Goal: Complete application form

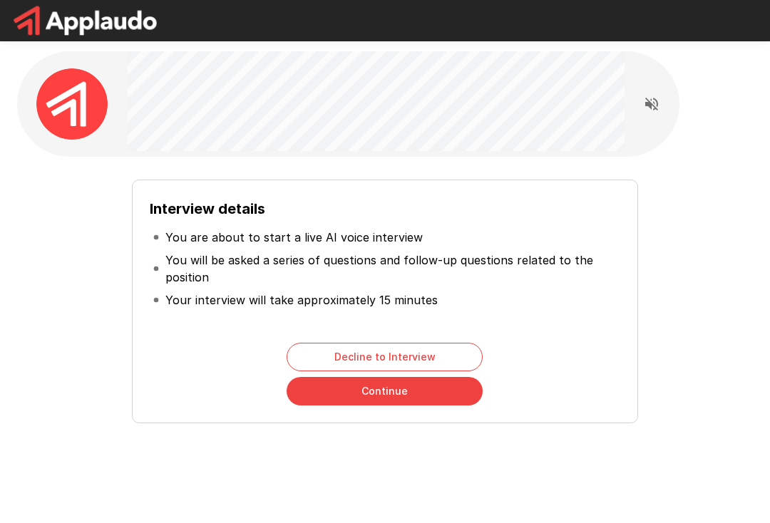
click at [401, 396] on button "Continue" at bounding box center [385, 391] width 196 height 29
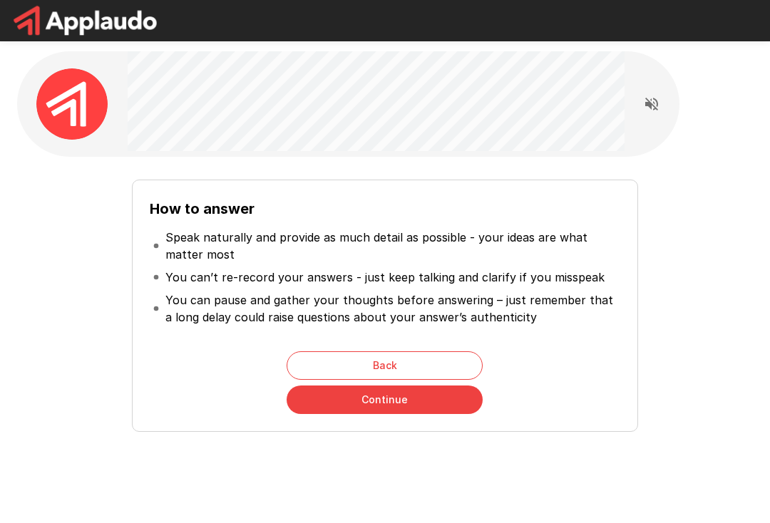
click at [398, 406] on button "Continue" at bounding box center [385, 400] width 196 height 29
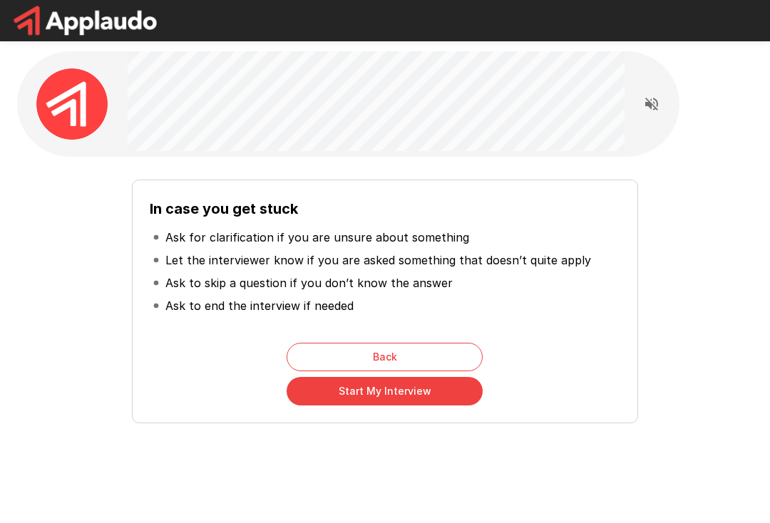
click at [394, 399] on button "Start My Interview" at bounding box center [385, 391] width 196 height 29
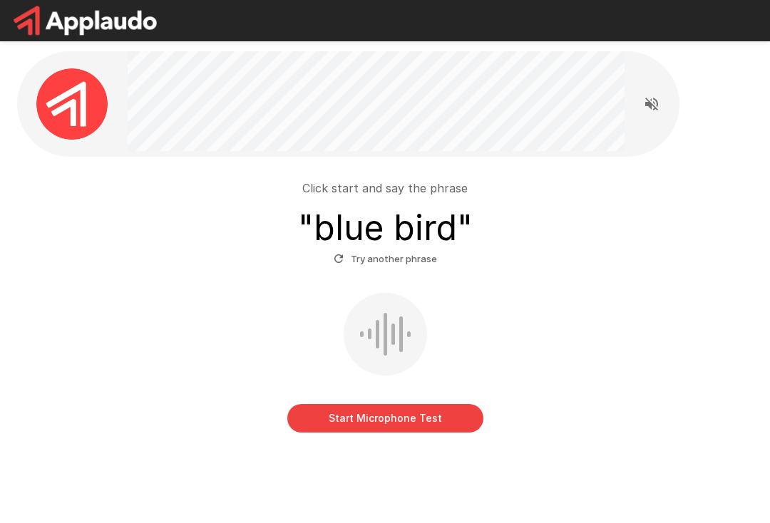
click at [411, 414] on button "Start Microphone Test" at bounding box center [385, 418] width 196 height 29
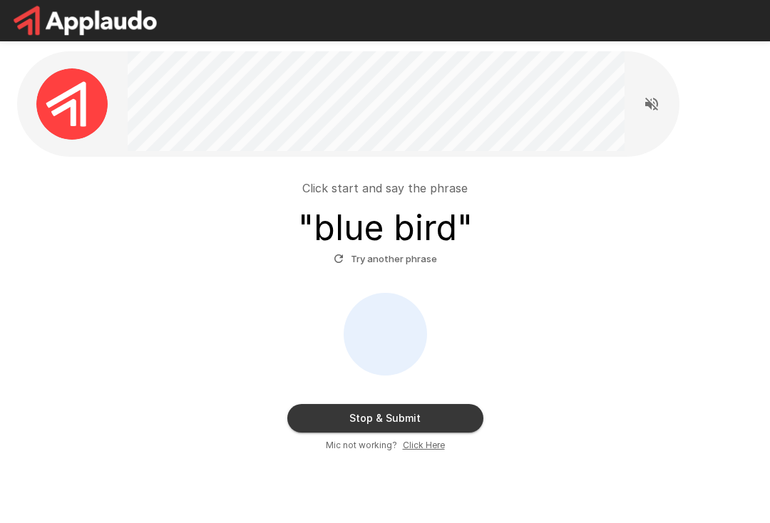
click at [386, 419] on button "Stop & Submit" at bounding box center [385, 418] width 196 height 29
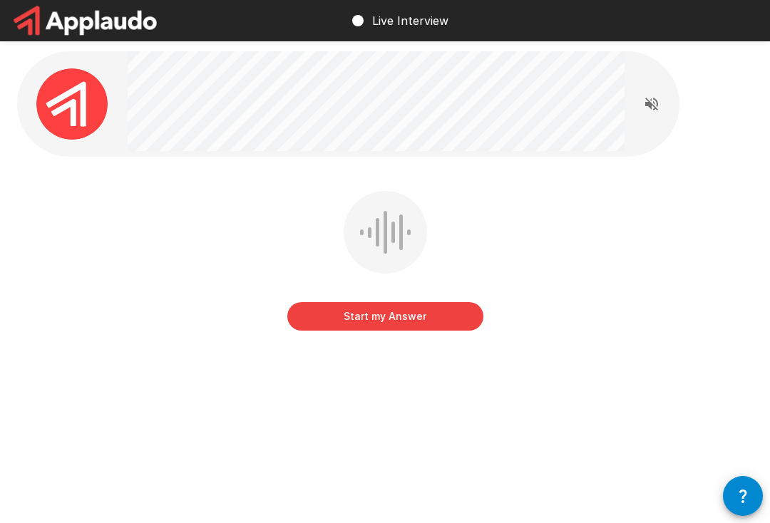
click at [388, 315] on button "Start my Answer" at bounding box center [385, 316] width 196 height 29
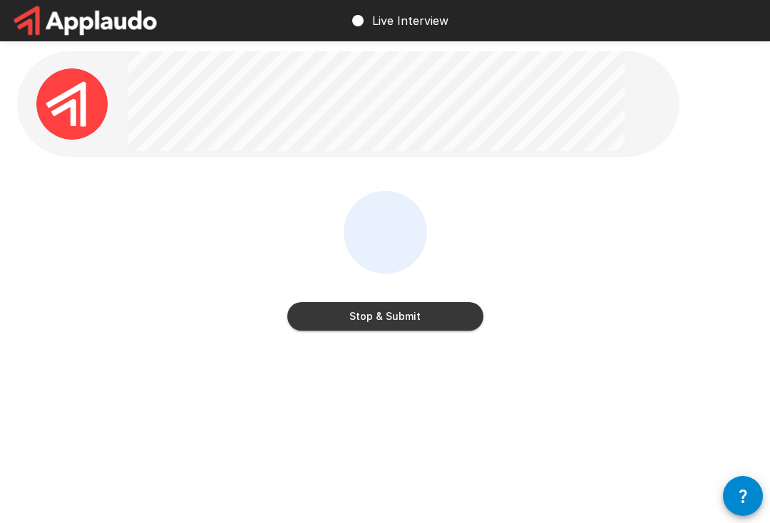
click at [421, 324] on button "Stop & Submit" at bounding box center [385, 316] width 196 height 29
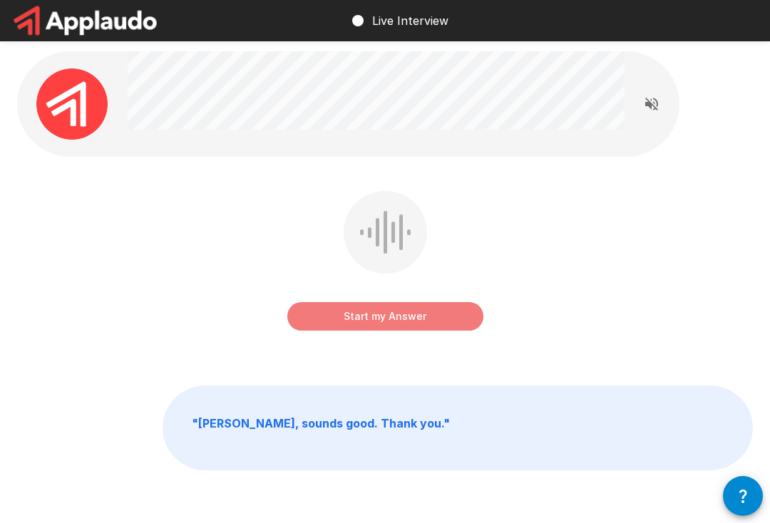
click at [417, 306] on button "Start my Answer" at bounding box center [385, 316] width 196 height 29
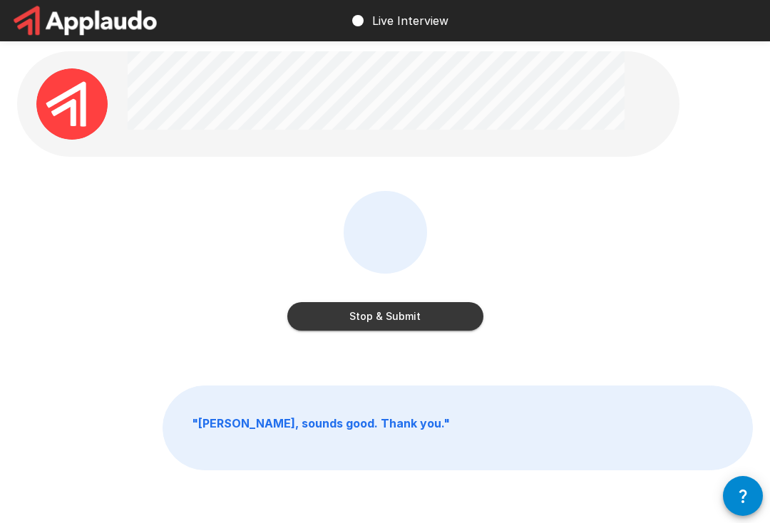
click at [420, 320] on button "Stop & Submit" at bounding box center [385, 316] width 196 height 29
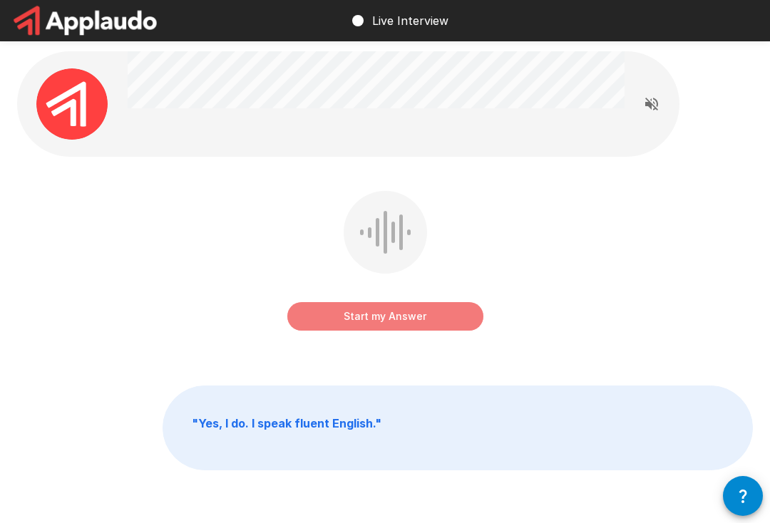
click at [411, 309] on button "Start my Answer" at bounding box center [385, 316] width 196 height 29
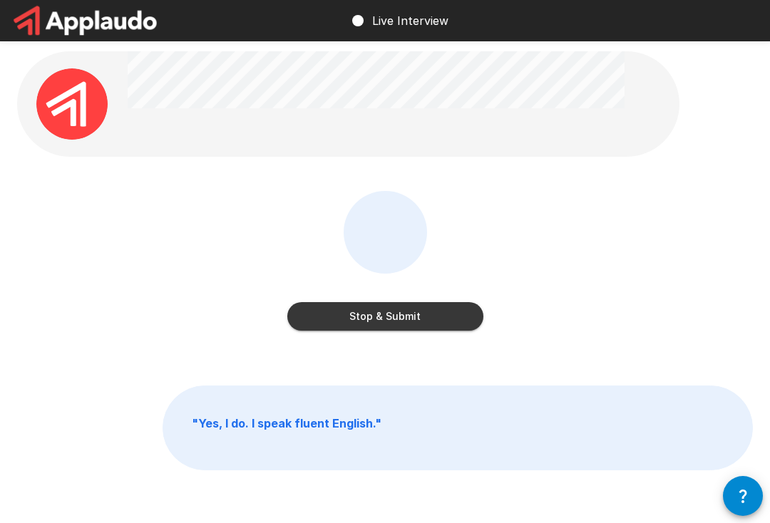
click at [410, 314] on button "Stop & Submit" at bounding box center [385, 316] width 196 height 29
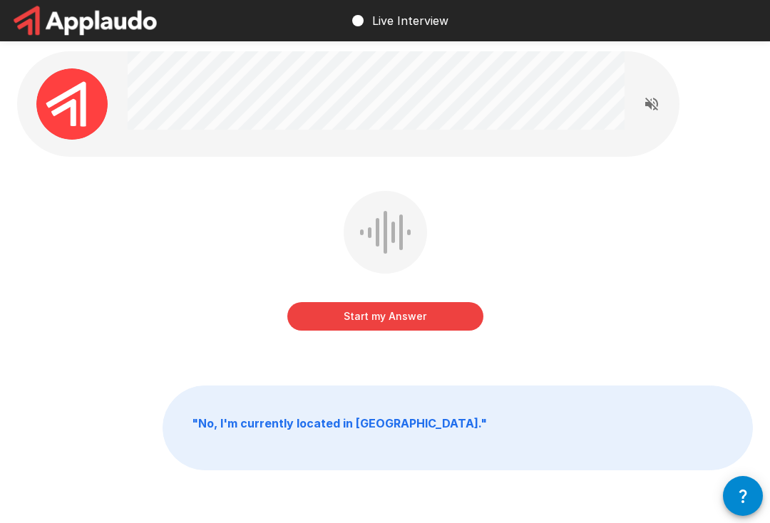
click at [404, 312] on button "Start my Answer" at bounding box center [385, 316] width 196 height 29
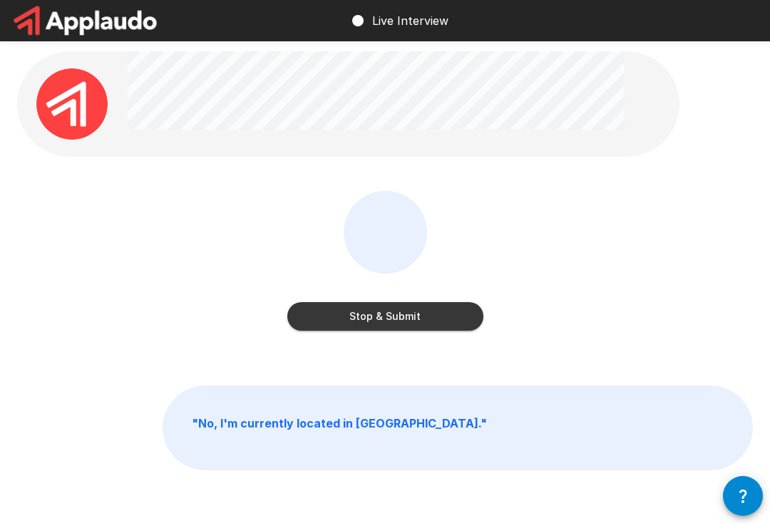
click at [410, 319] on button "Stop & Submit" at bounding box center [385, 316] width 196 height 29
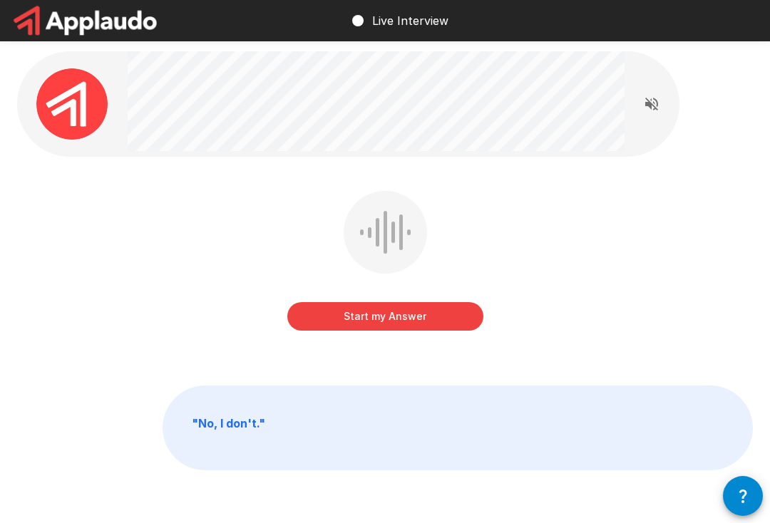
click at [397, 313] on button "Start my Answer" at bounding box center [385, 316] width 196 height 29
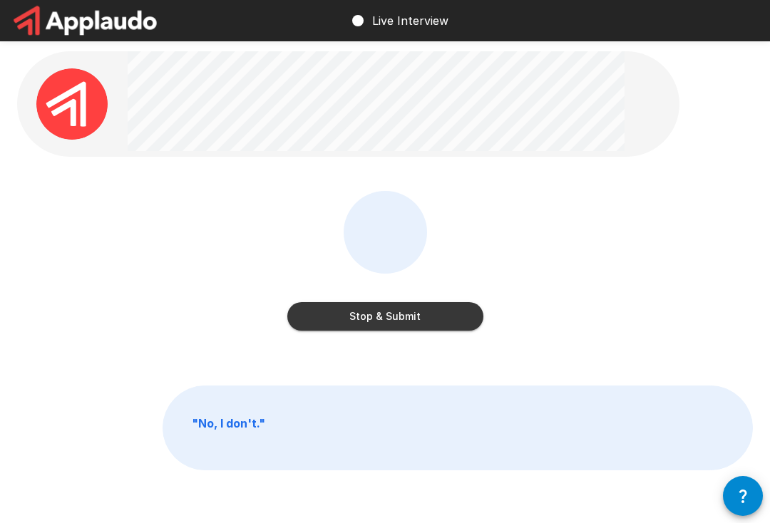
click at [410, 314] on button "Stop & Submit" at bounding box center [385, 316] width 196 height 29
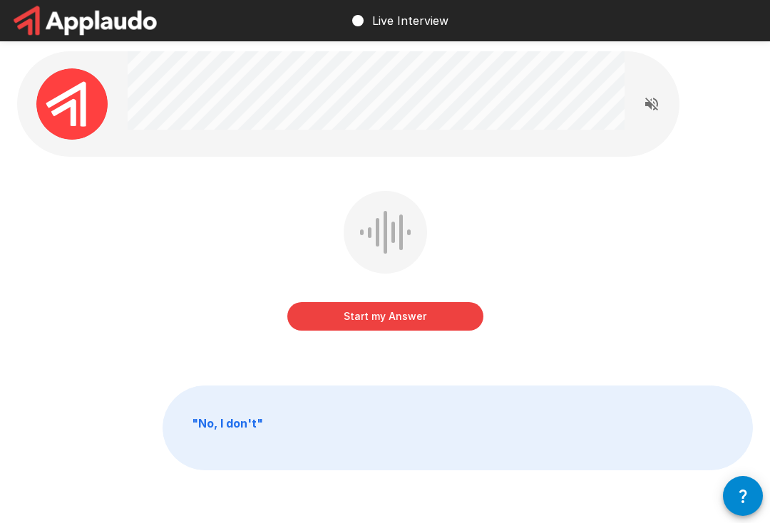
click at [396, 312] on button "Start my Answer" at bounding box center [385, 316] width 196 height 29
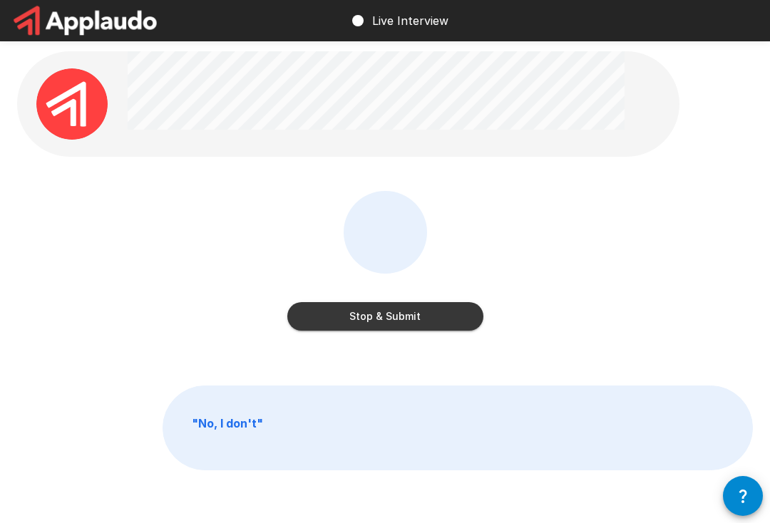
click at [406, 310] on button "Stop & Submit" at bounding box center [385, 316] width 196 height 29
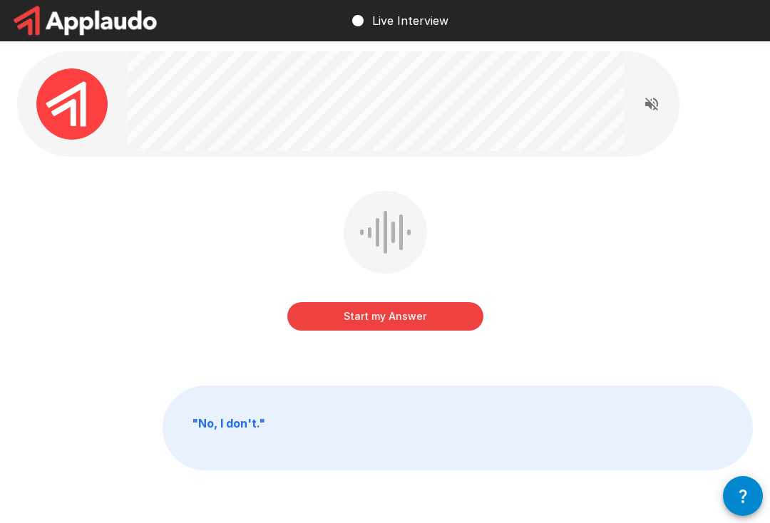
click at [397, 312] on button "Start my Answer" at bounding box center [385, 316] width 196 height 29
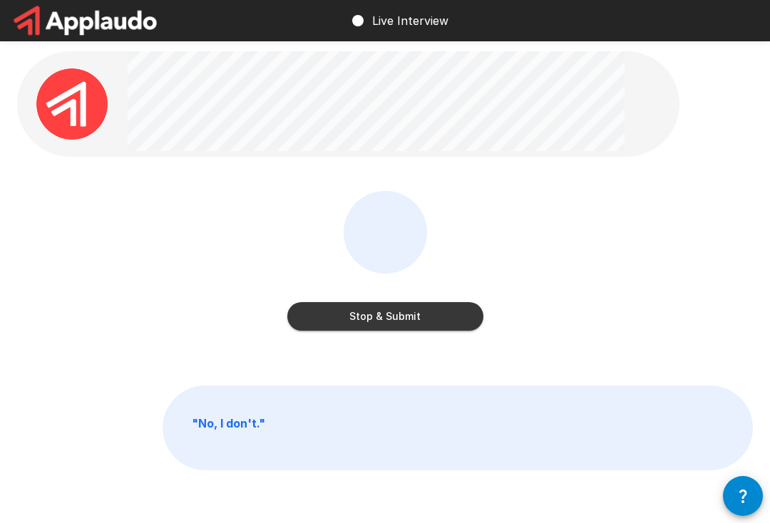
click at [404, 312] on button "Stop & Submit" at bounding box center [385, 316] width 196 height 29
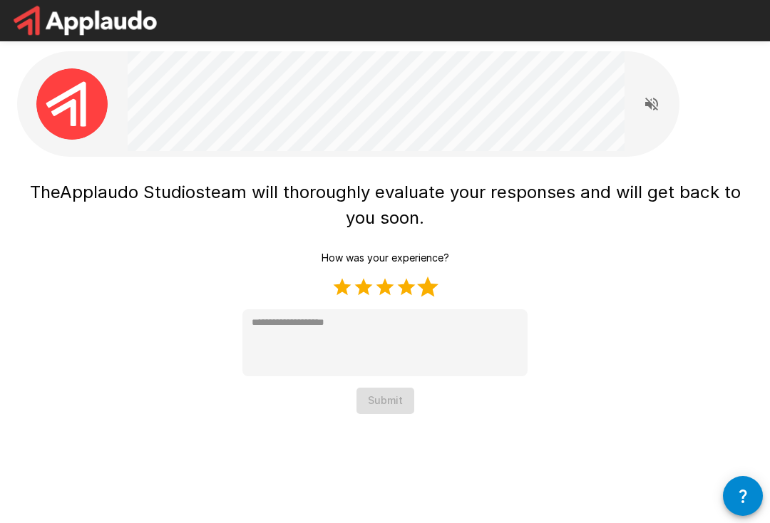
click at [433, 286] on label "5 Stars" at bounding box center [427, 287] width 21 height 21
type textarea "*"
click at [401, 399] on button "Submit" at bounding box center [386, 401] width 58 height 26
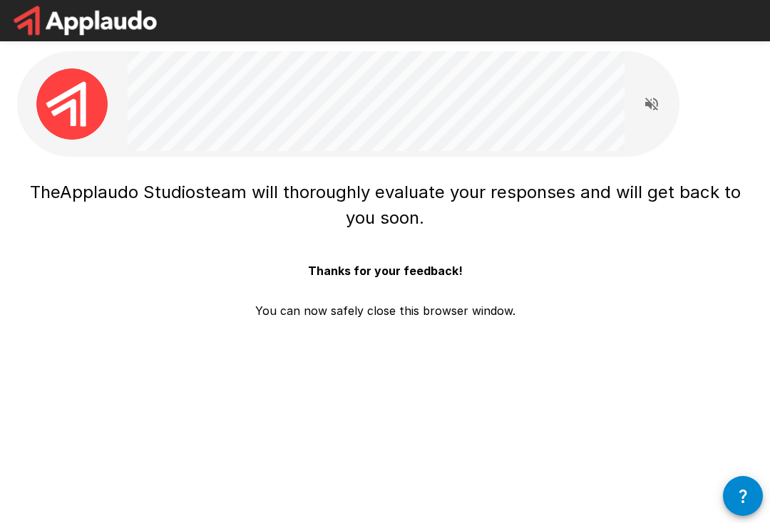
click at [575, 326] on div "The Applaudo Studios team will thoroughly evaluate your responses and will get …" at bounding box center [385, 254] width 736 height 160
